Goal: Information Seeking & Learning: Learn about a topic

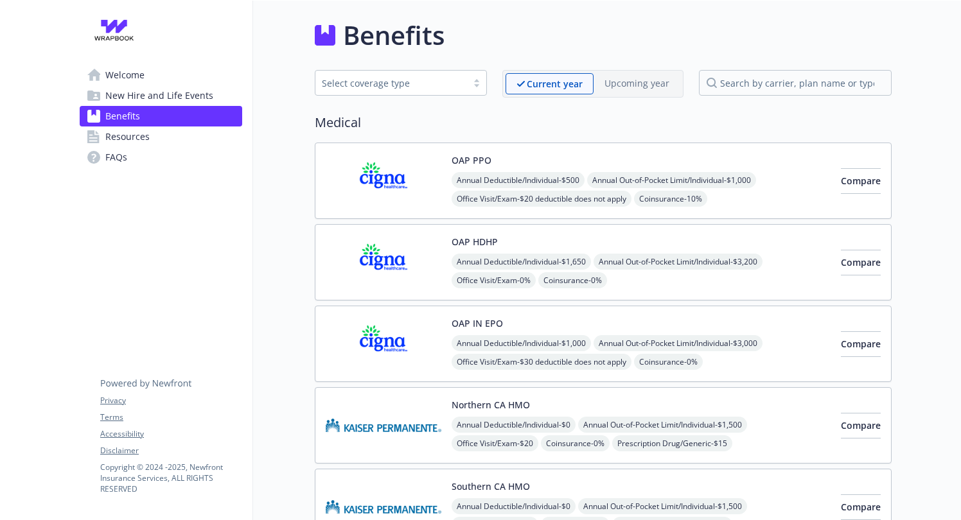
click at [616, 84] on p "Upcoming year" at bounding box center [637, 82] width 65 height 13
click at [354, 81] on div "Select coverage type" at bounding box center [391, 82] width 139 height 13
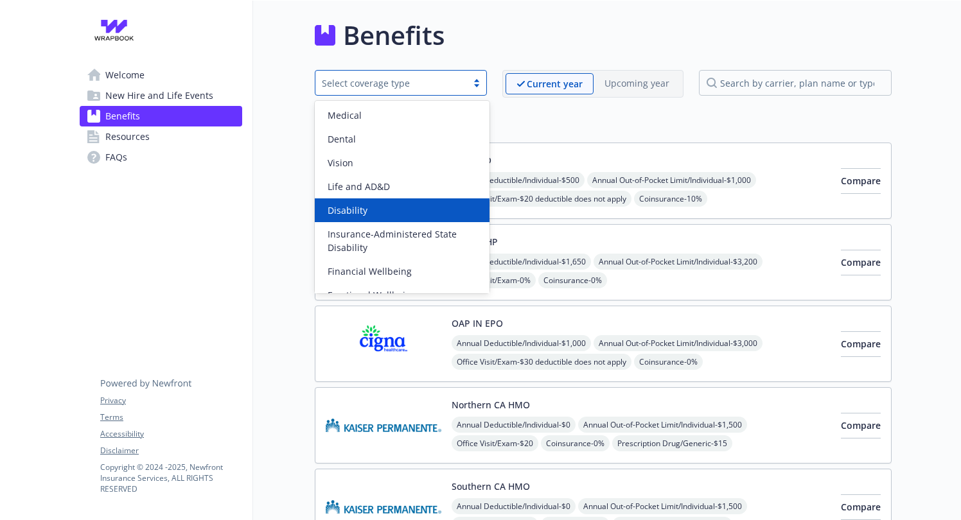
scroll to position [16, 0]
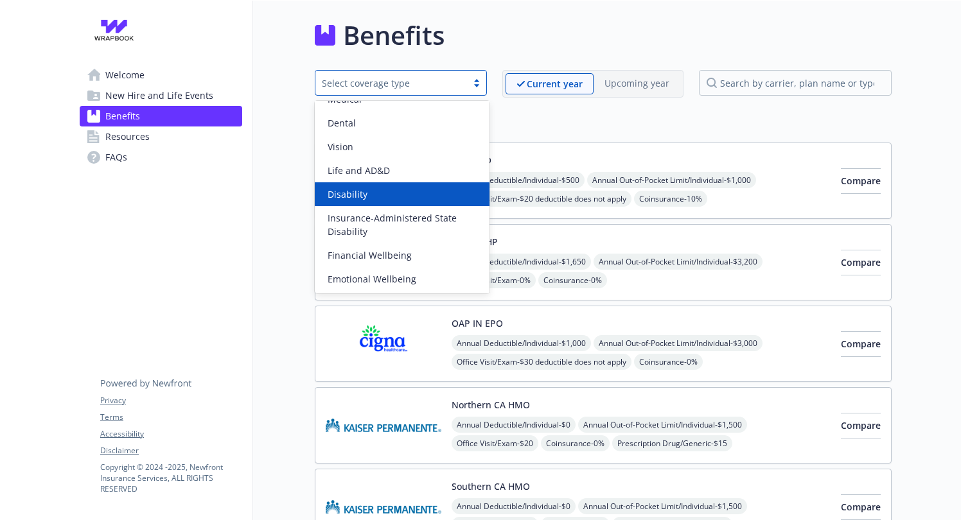
click at [108, 136] on span "Resources" at bounding box center [127, 137] width 44 height 21
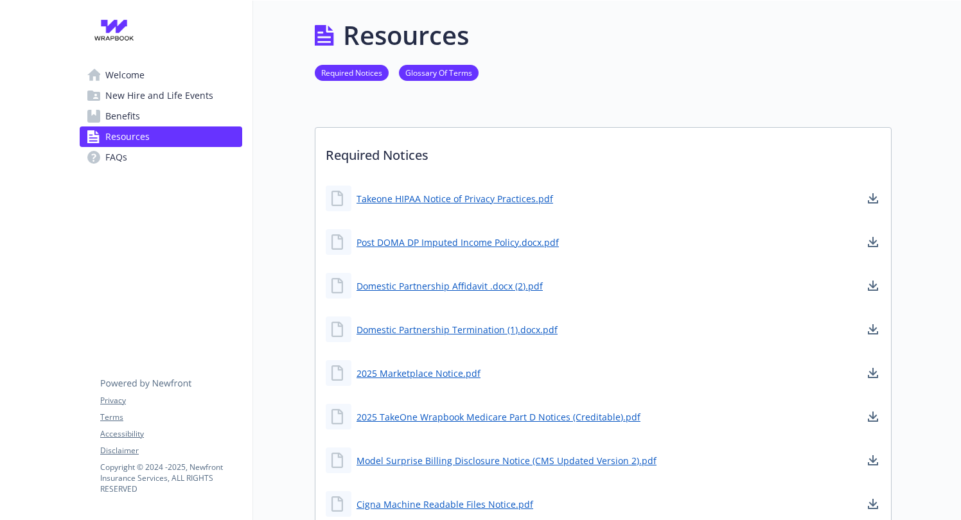
click at [126, 96] on span "New Hire and Life Events" at bounding box center [159, 95] width 108 height 21
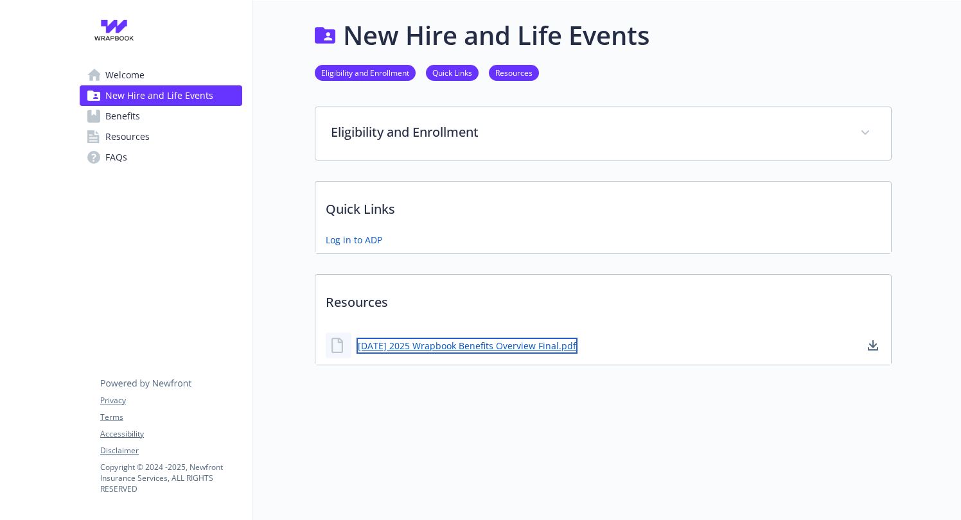
click at [433, 348] on link "[DATE] 2025 Wrapbook Benefits Overview Final.pdf" at bounding box center [467, 346] width 221 height 16
click at [105, 162] on link "FAQs" at bounding box center [161, 157] width 163 height 21
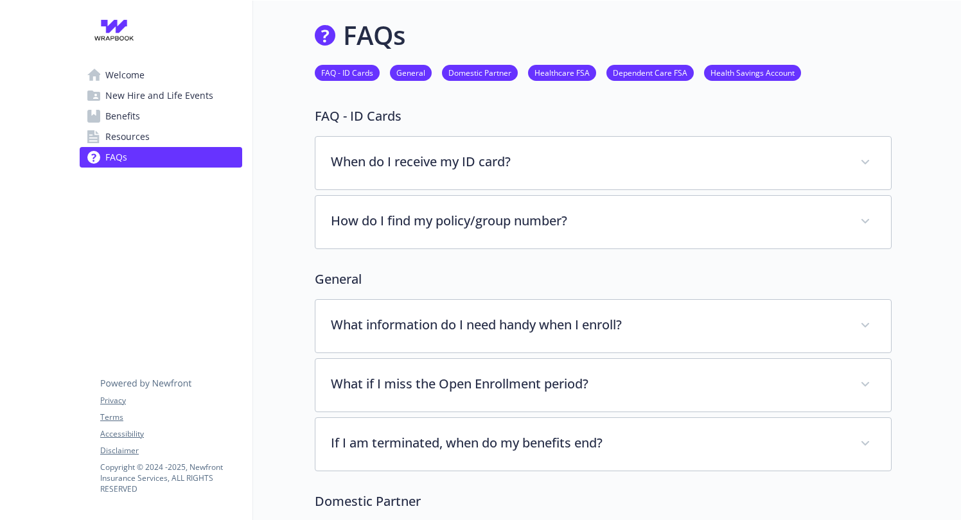
click at [472, 71] on link "Domestic Partner" at bounding box center [480, 72] width 76 height 12
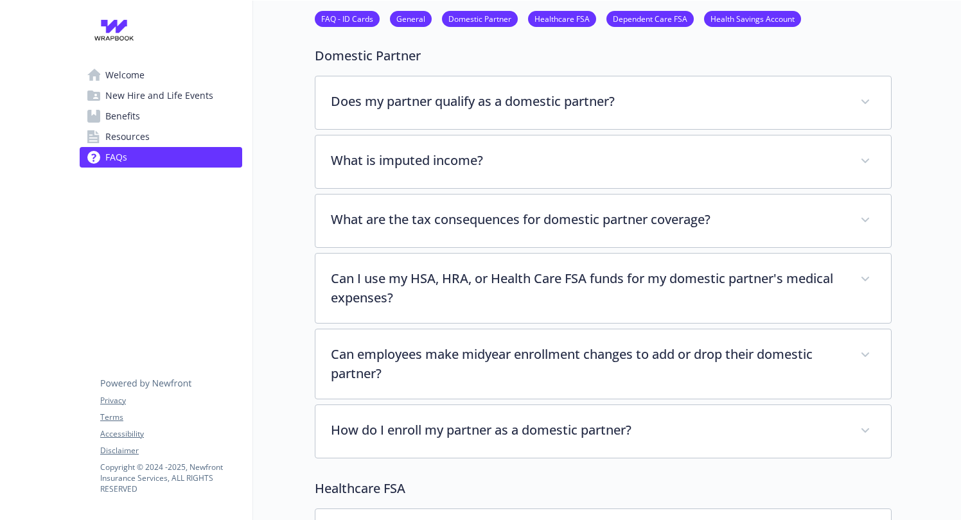
scroll to position [452, 0]
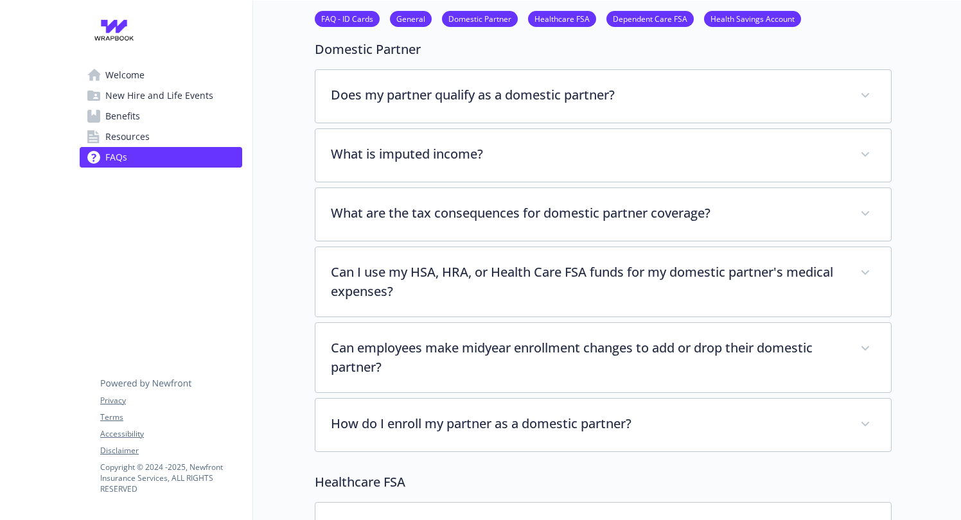
click at [716, 15] on link "Health Savings Account" at bounding box center [752, 18] width 97 height 12
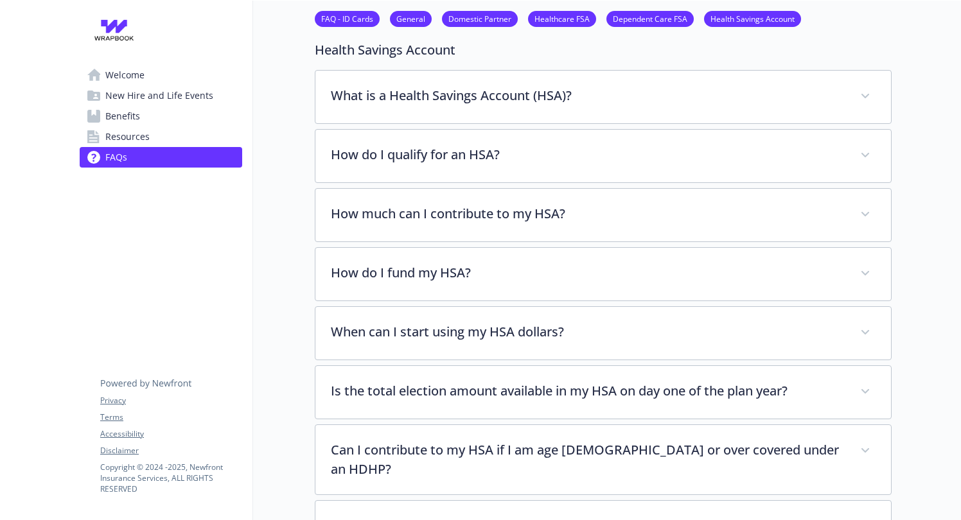
scroll to position [1676, 0]
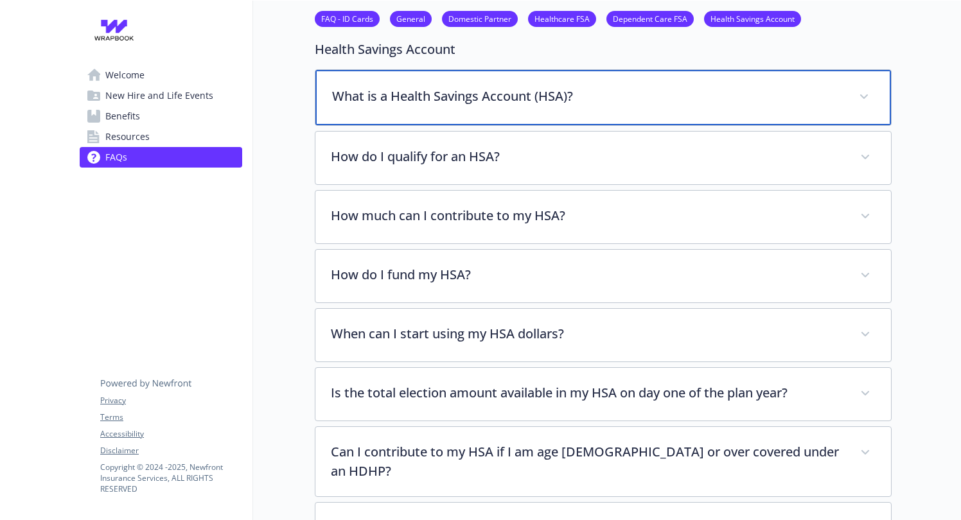
click at [558, 85] on div "What is a Health Savings Account (HSA)?" at bounding box center [603, 97] width 576 height 55
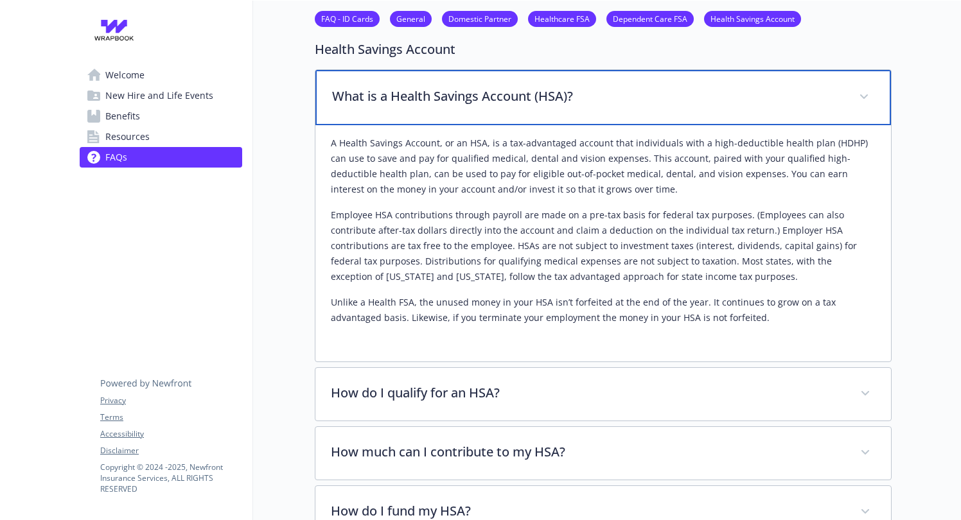
click at [558, 85] on div "What is a Health Savings Account (HSA)?" at bounding box center [603, 97] width 576 height 55
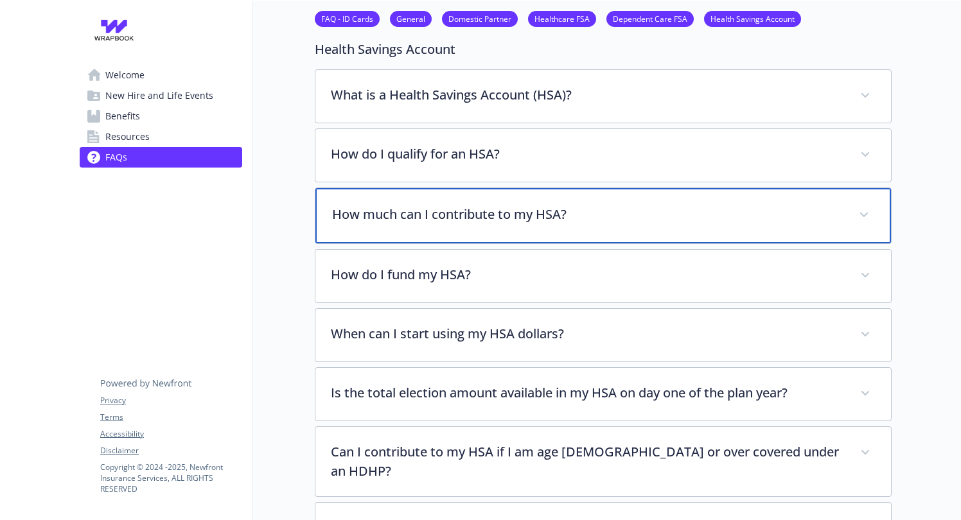
click at [473, 215] on p "How much can I contribute to my HSA?" at bounding box center [587, 214] width 511 height 19
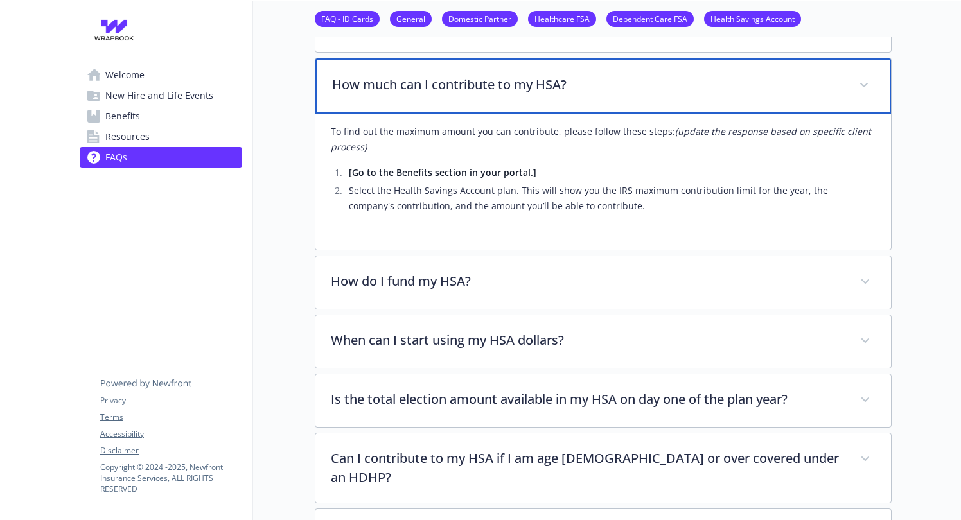
scroll to position [1818, 0]
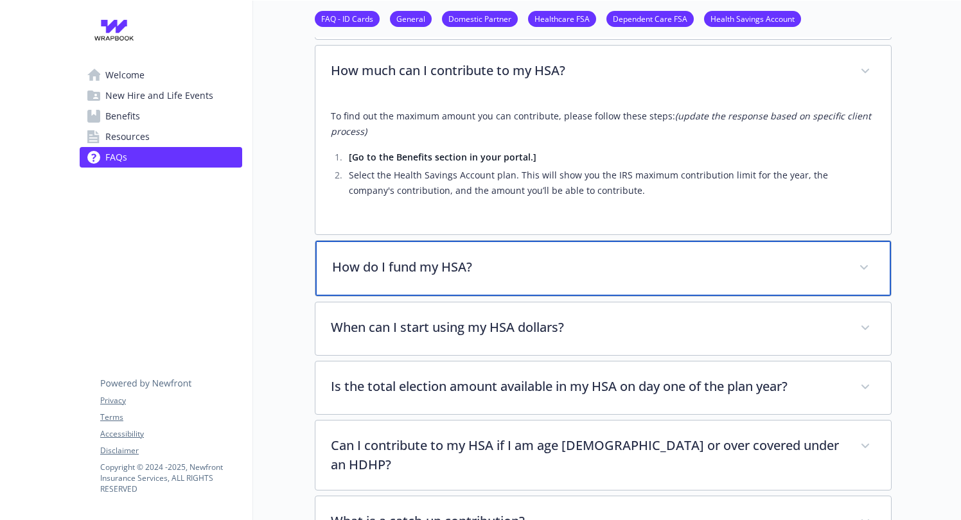
click at [405, 274] on p "How do I fund my HSA?" at bounding box center [587, 267] width 511 height 19
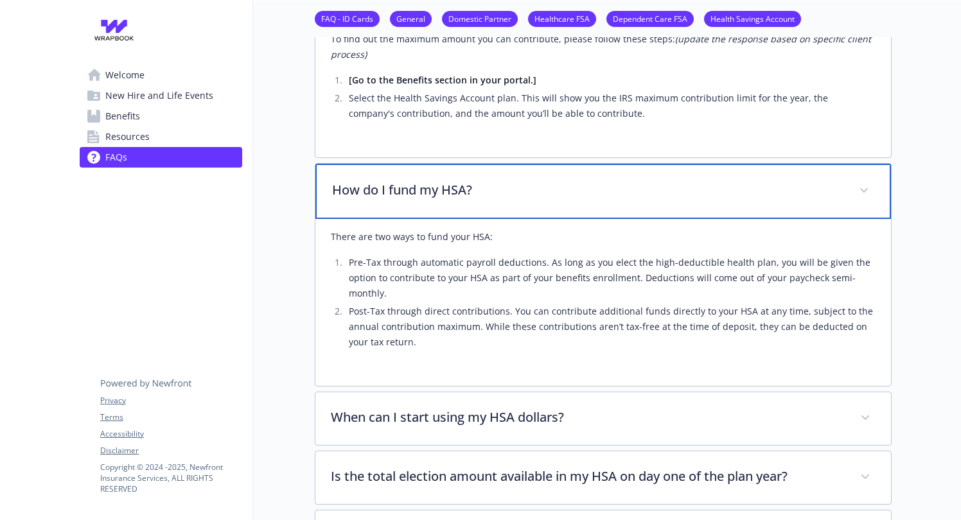
scroll to position [1957, 0]
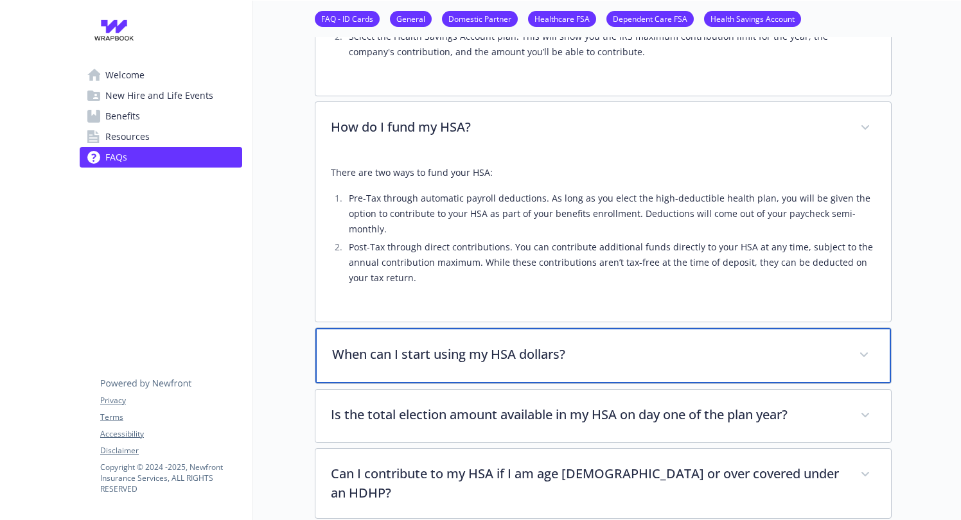
click at [418, 350] on p "When can I start using my HSA dollars?" at bounding box center [587, 354] width 511 height 19
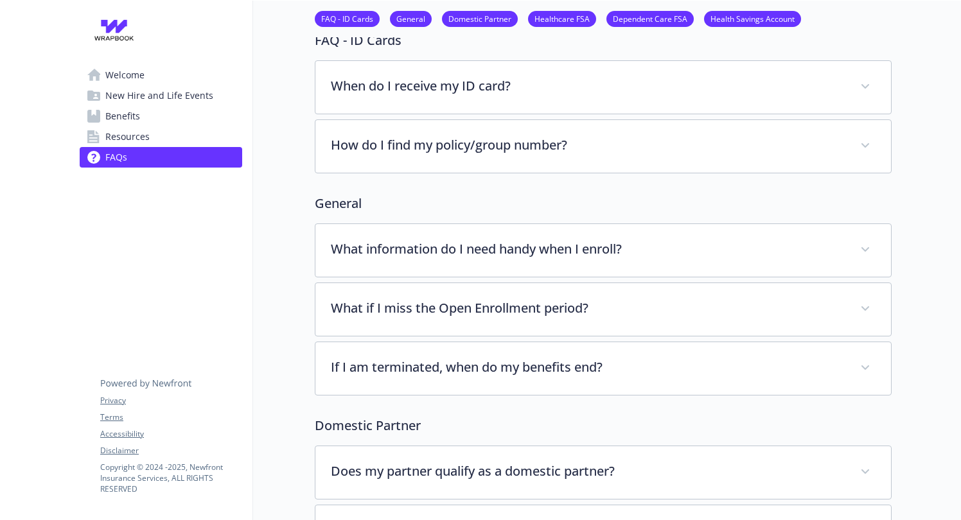
scroll to position [0, 0]
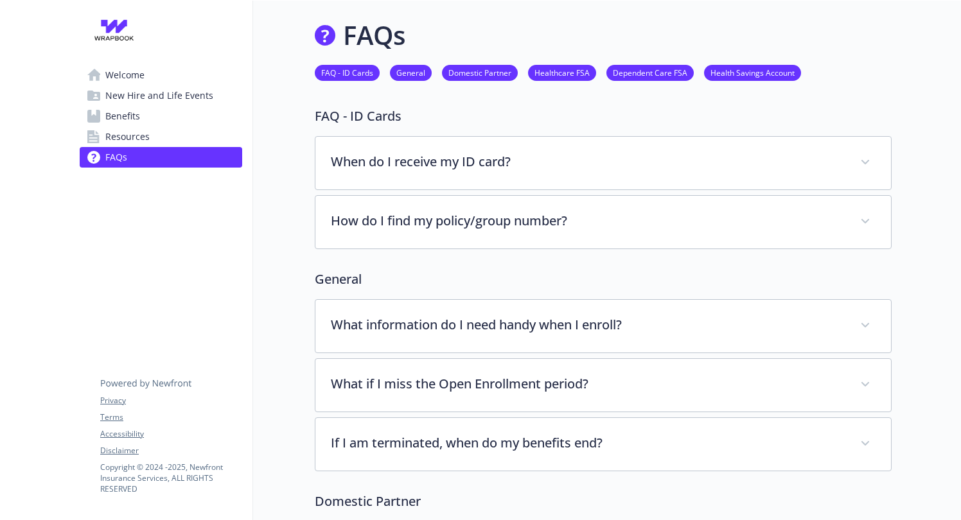
click at [741, 69] on link "Health Savings Account" at bounding box center [752, 72] width 97 height 12
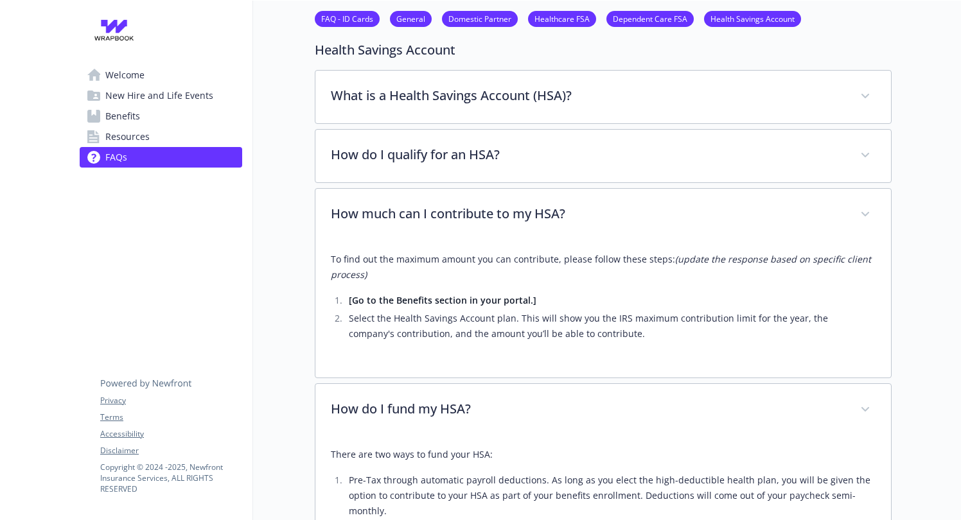
scroll to position [1676, 0]
click at [469, 12] on li "Domestic Partner" at bounding box center [480, 19] width 76 height 16
click at [467, 20] on link "Domestic Partner" at bounding box center [480, 18] width 76 height 12
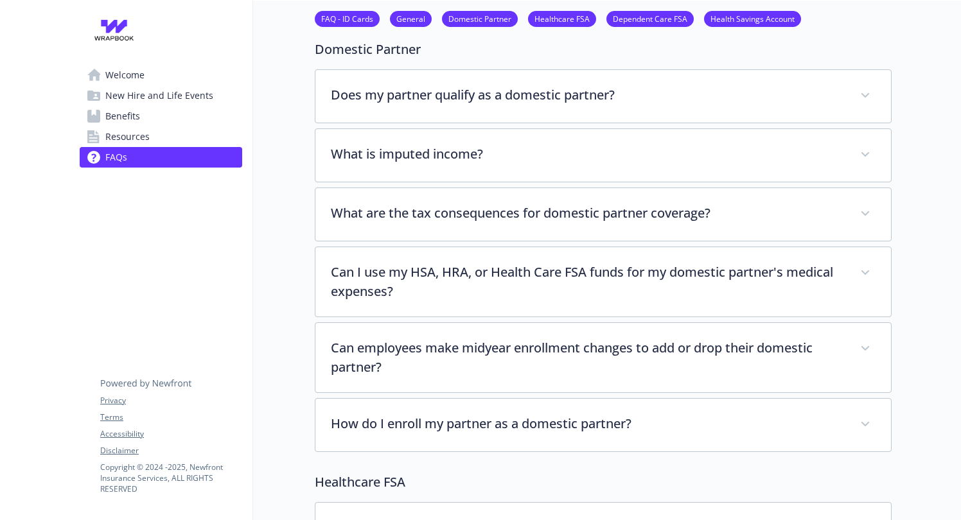
click at [346, 21] on link "FAQ - ID Cards" at bounding box center [347, 18] width 65 height 12
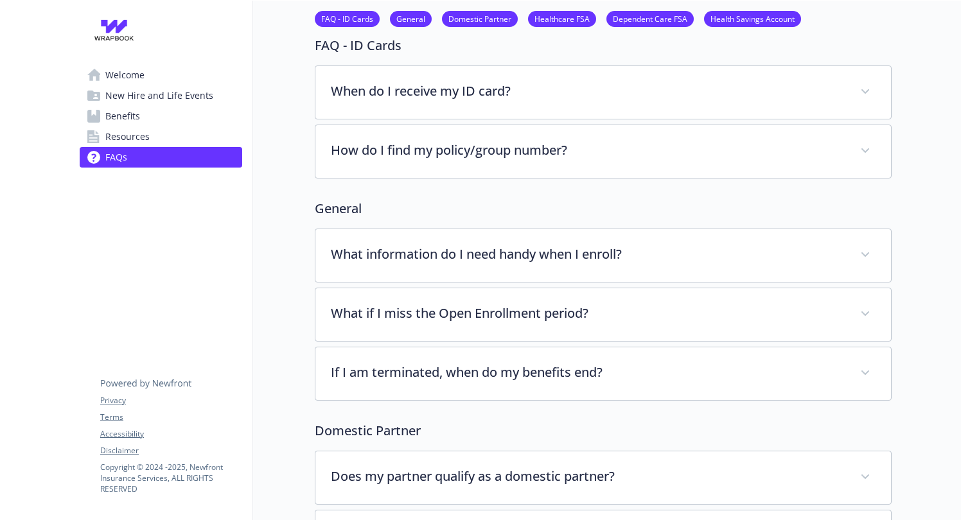
scroll to position [67, 0]
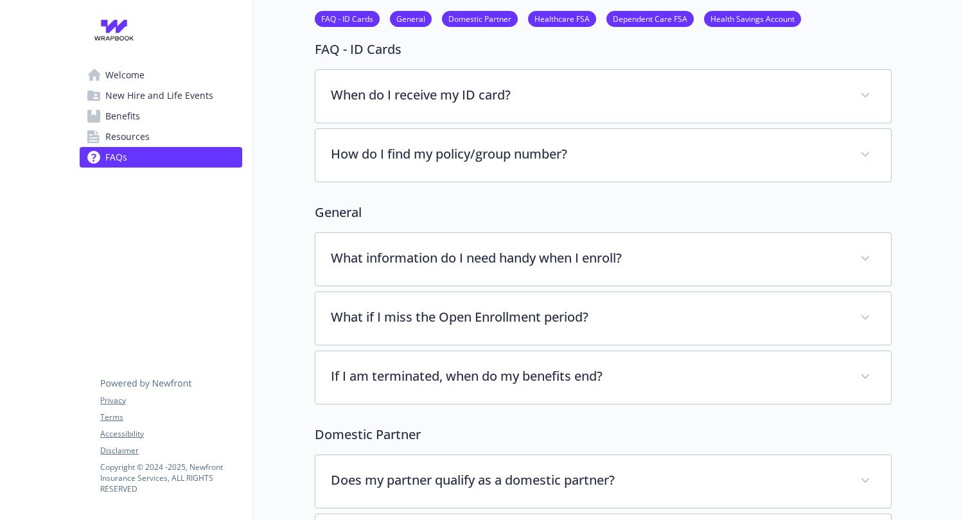
click at [112, 138] on span "Resources" at bounding box center [127, 137] width 44 height 21
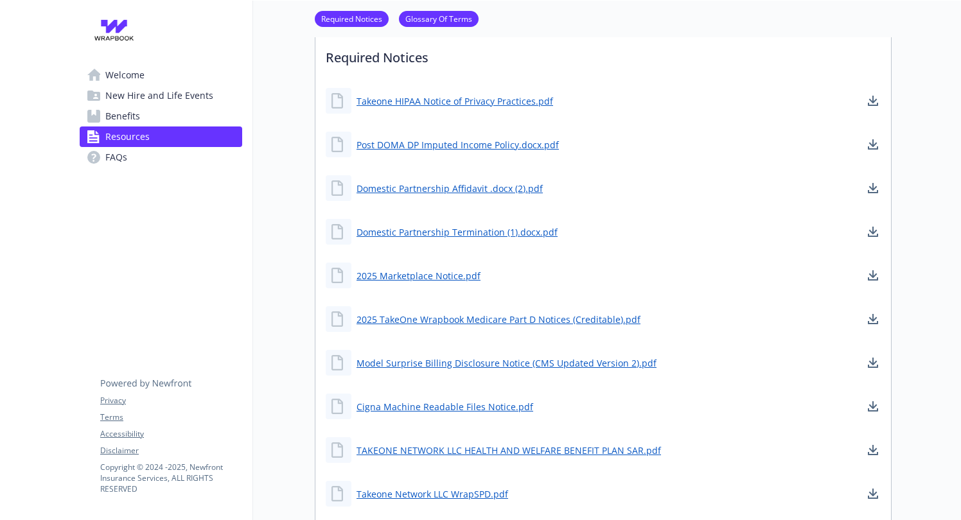
scroll to position [96, 0]
click at [129, 76] on span "Welcome" at bounding box center [124, 75] width 39 height 21
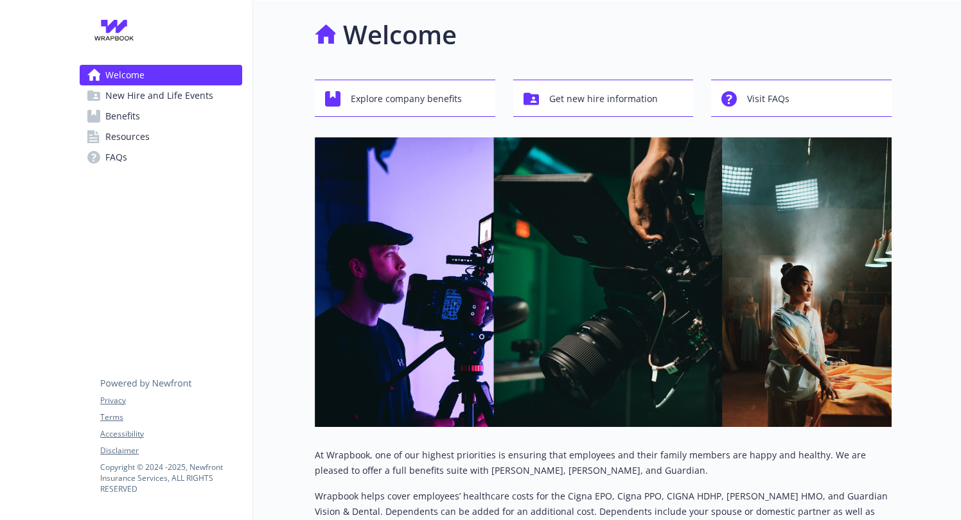
scroll to position [96, 0]
